Goal: Information Seeking & Learning: Check status

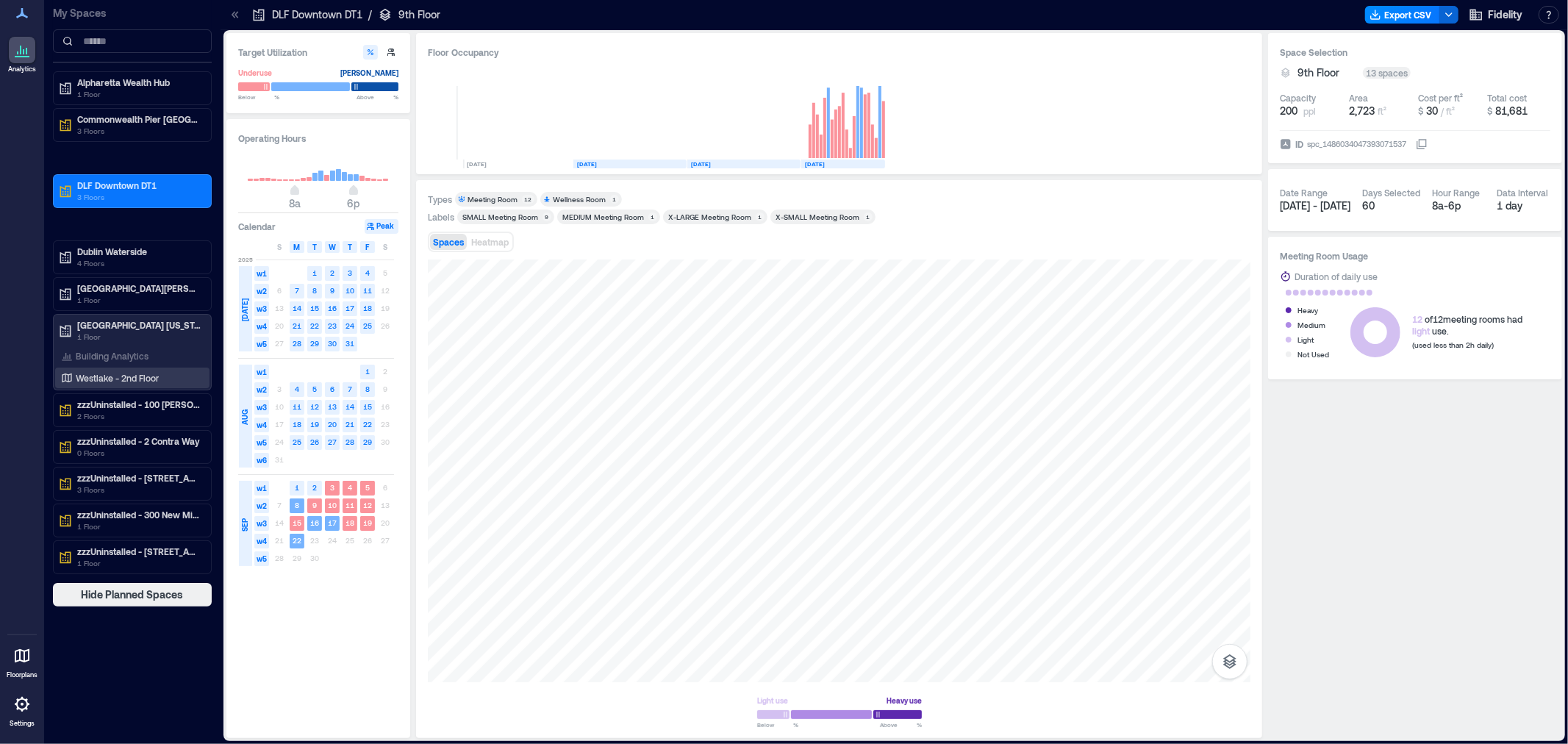
click at [110, 375] on p "Westlake - 2nd Floor" at bounding box center [117, 377] width 83 height 12
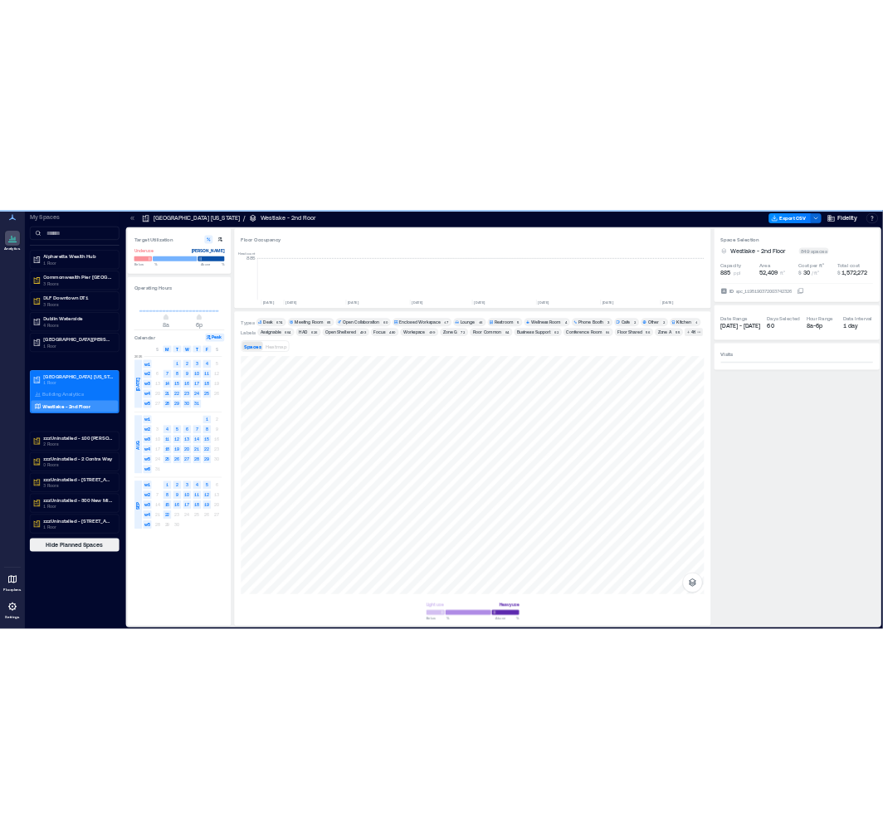
scroll to position [0, 2285]
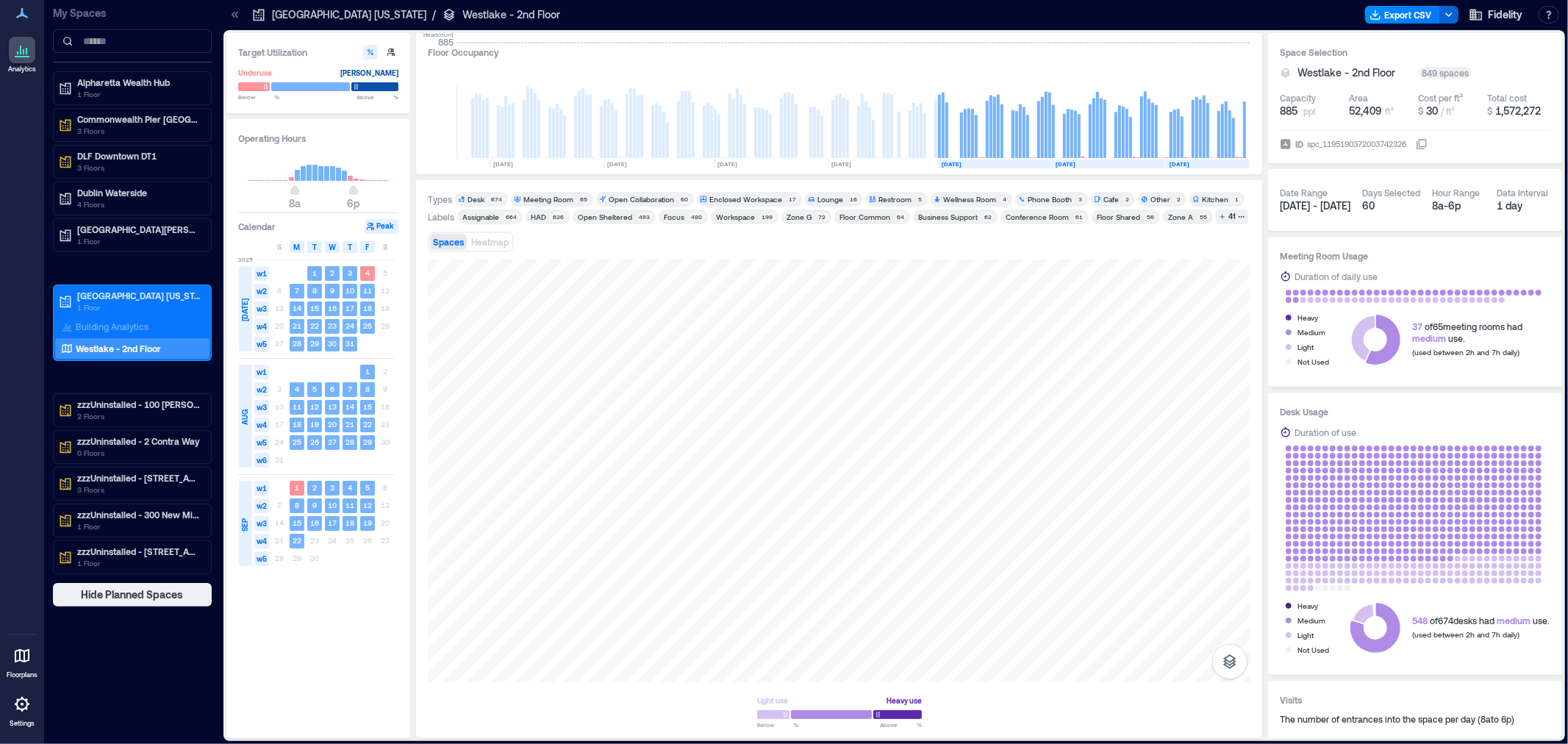
scroll to position [0, 2690]
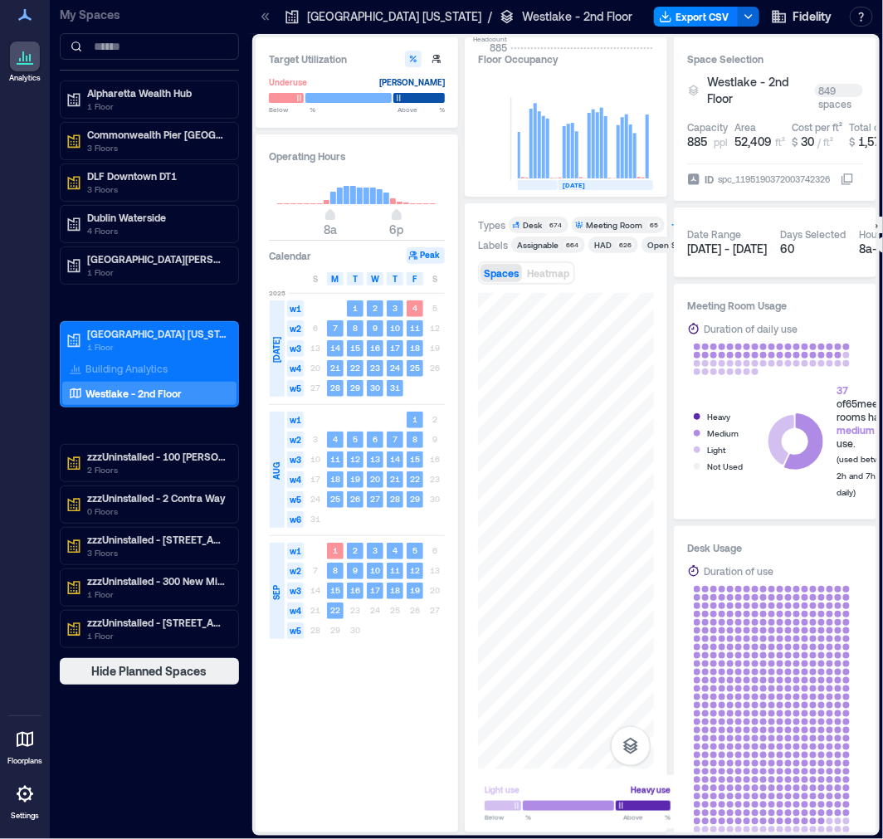
click at [655, 607] on div "Types Desk 674 Meeting Room 65 Open Collaboration 60 Enclosed Workspace 17 Loun…" at bounding box center [566, 517] width 202 height 629
click at [655, 626] on div "Types Desk 674 Meeting Room 65 Open Collaboration 60 Enclosed Workspace 17 Loun…" at bounding box center [566, 517] width 202 height 629
click at [674, 563] on div "Target Utilization Underuse [PERSON_NAME] Below ** % Above ** % Operating Hours…" at bounding box center [566, 434] width 621 height 795
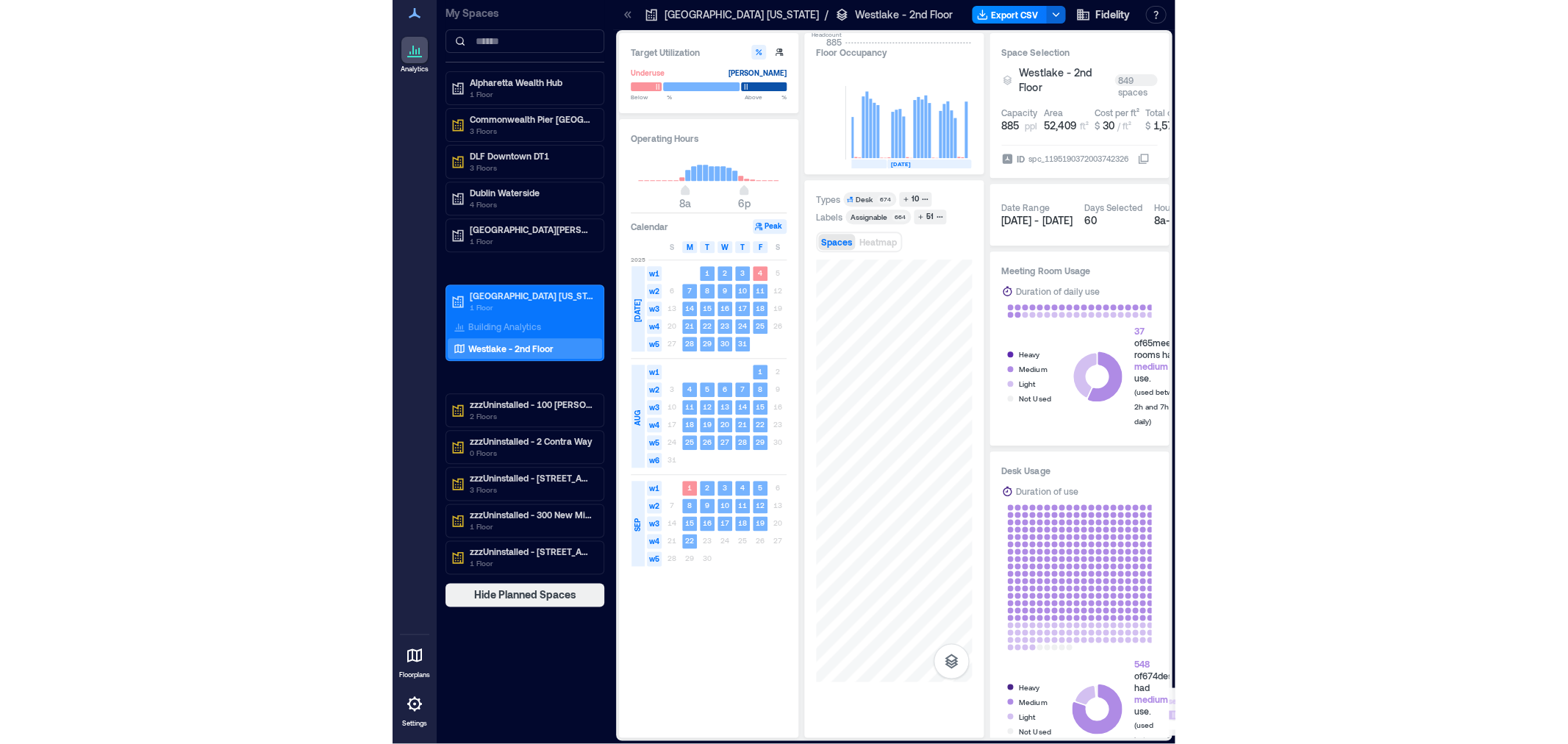
scroll to position [0, 2024]
